Goal: Check status: Check status

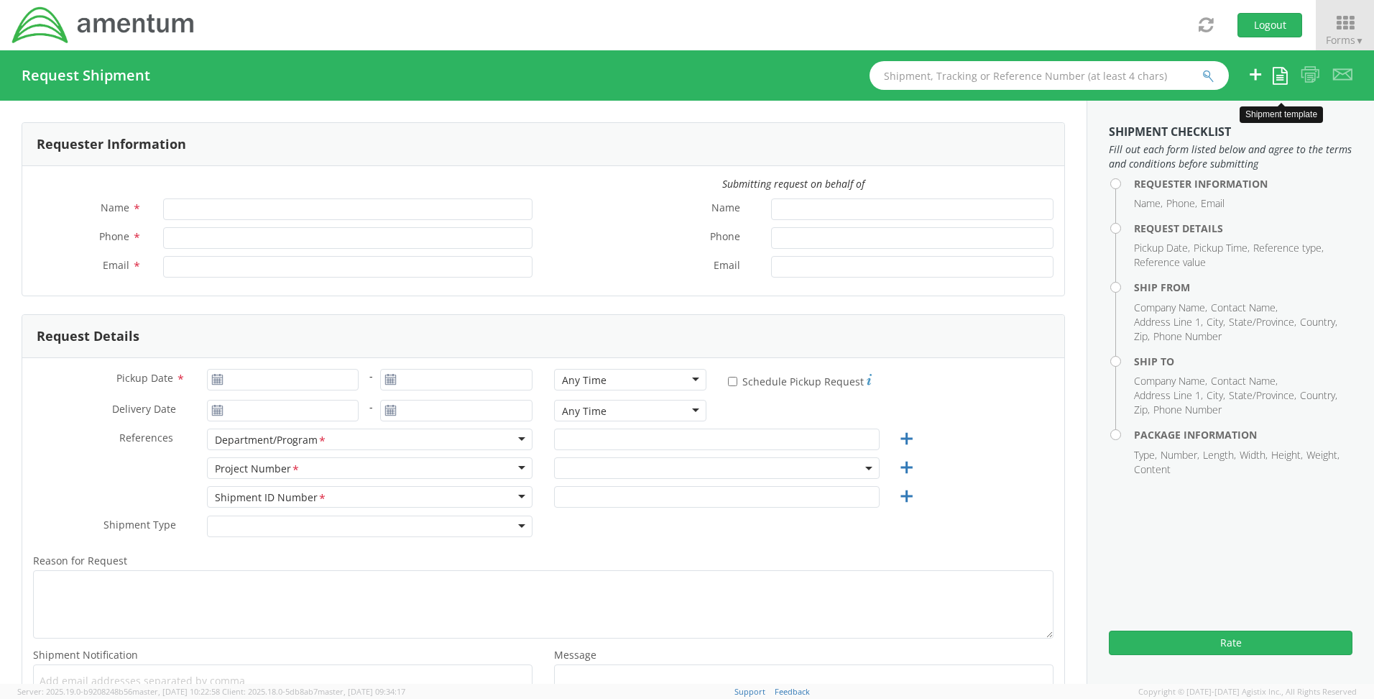
type input "Steven Miller"
type input "+1-702-755-2230"
type input "steven.m.miller@amentum.com"
select select "4901.00.00.C.0015.VMT2G.NC"
click at [1339, 28] on icon at bounding box center [1345, 23] width 67 height 20
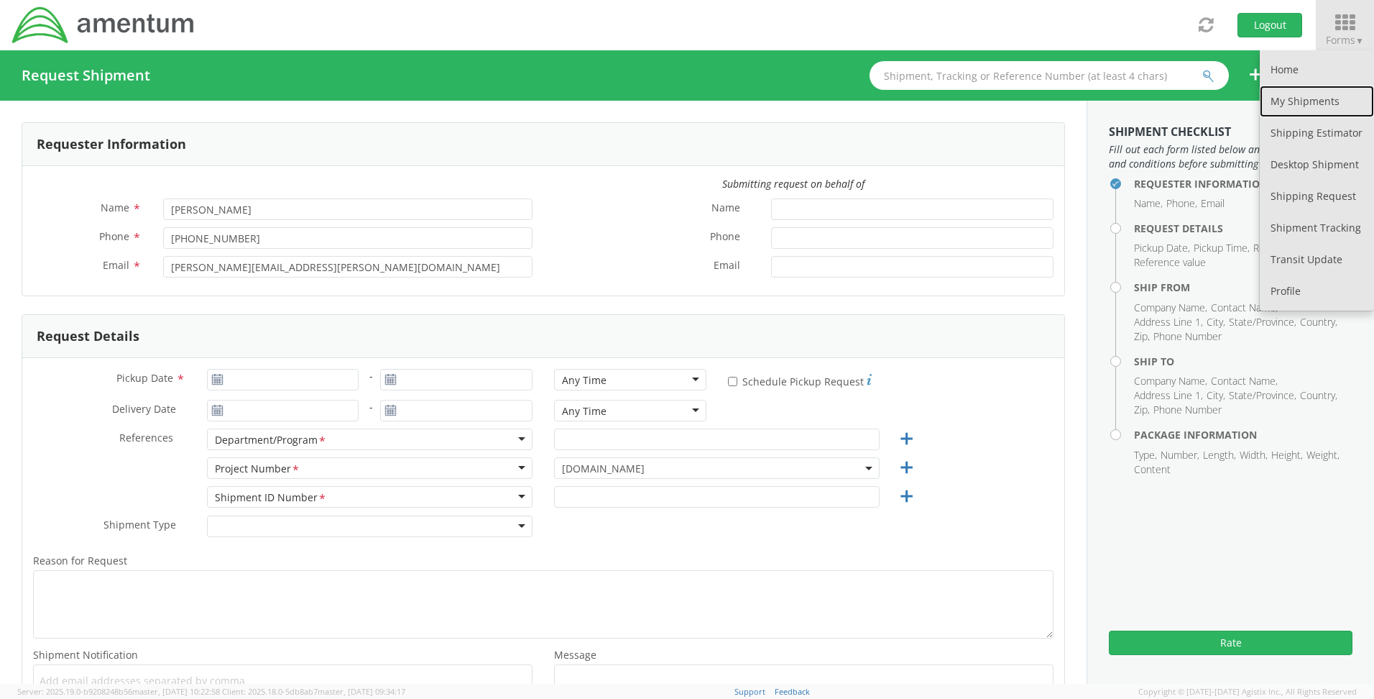
click at [1303, 94] on link "My Shipments" at bounding box center [1317, 102] width 114 height 32
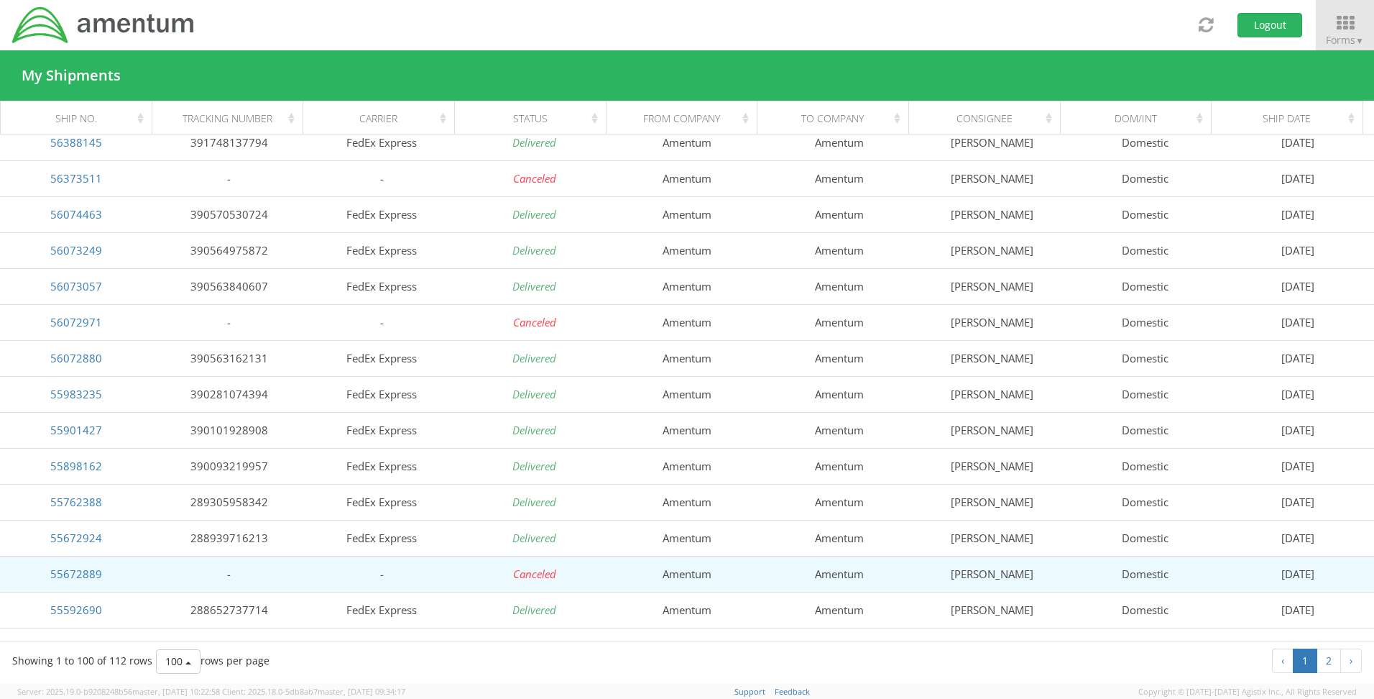
scroll to position [431, 0]
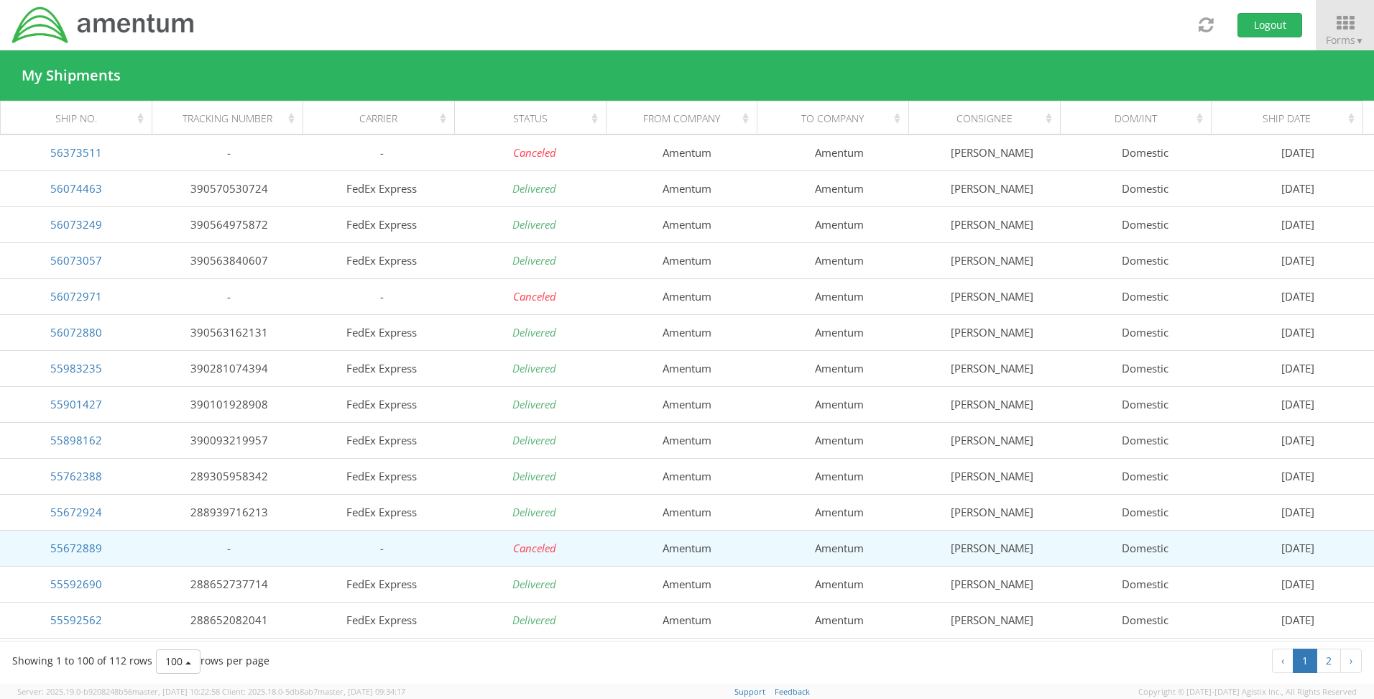
click at [828, 554] on td "Amentum" at bounding box center [839, 548] width 152 height 36
click at [93, 549] on link "55672889" at bounding box center [76, 548] width 52 height 14
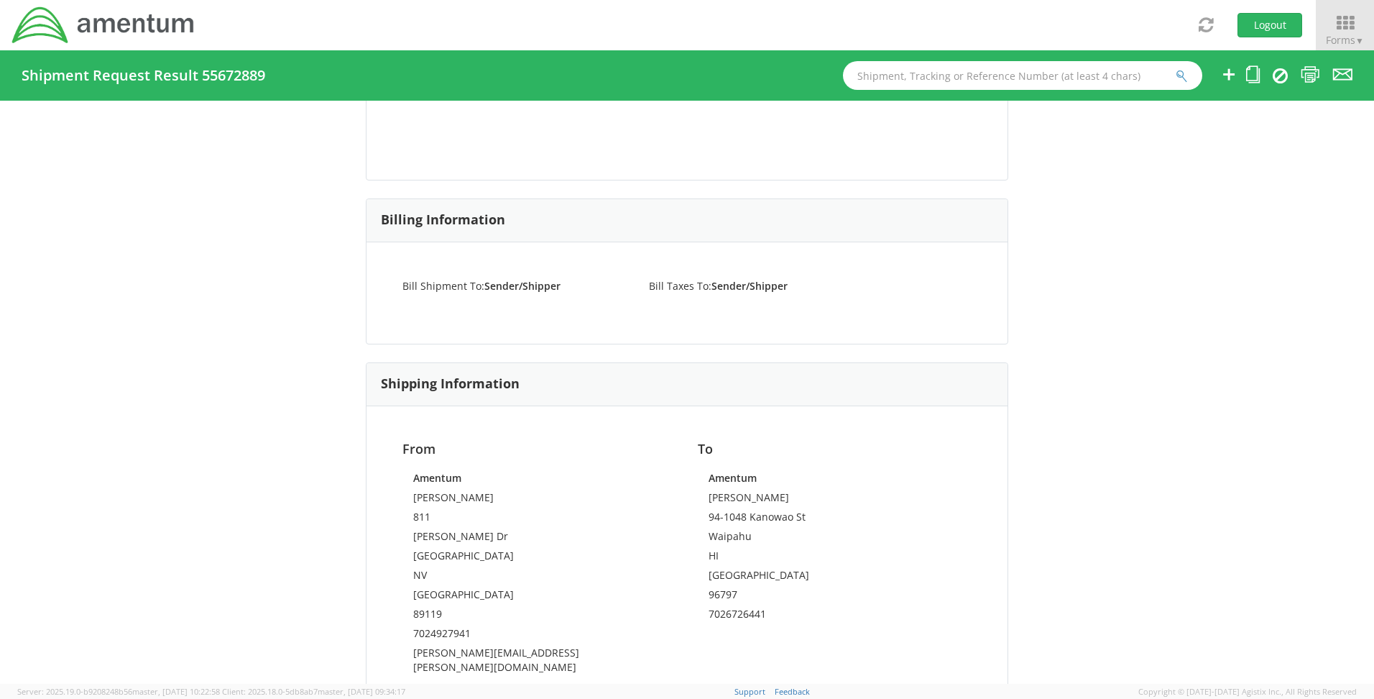
scroll to position [719, 0]
